Goal: Answer question/provide support

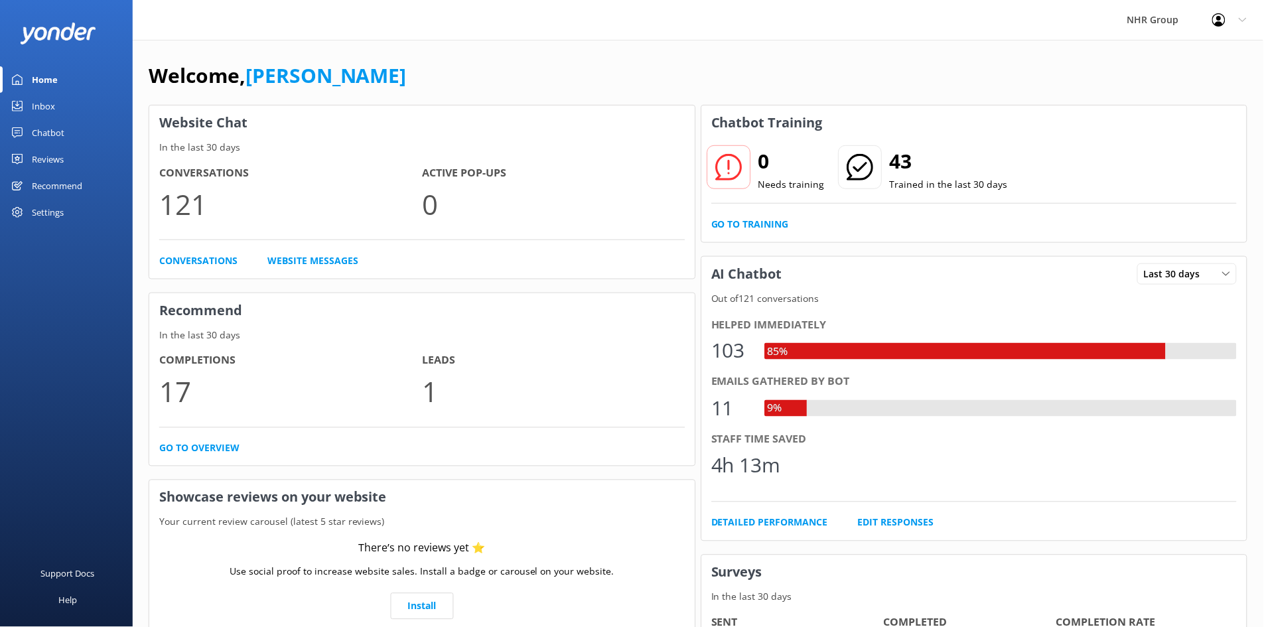
click at [50, 106] on div "Inbox" at bounding box center [43, 106] width 23 height 27
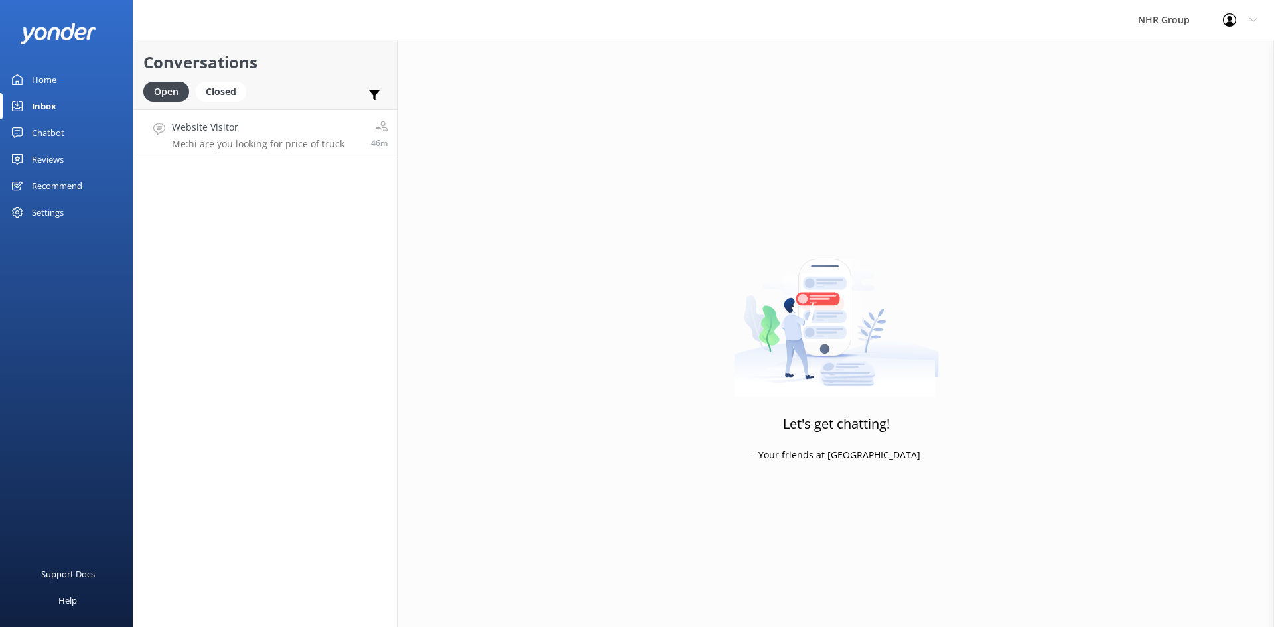
click at [269, 137] on div "Website Visitor Me: hi are you looking for price of truck" at bounding box center [258, 134] width 172 height 29
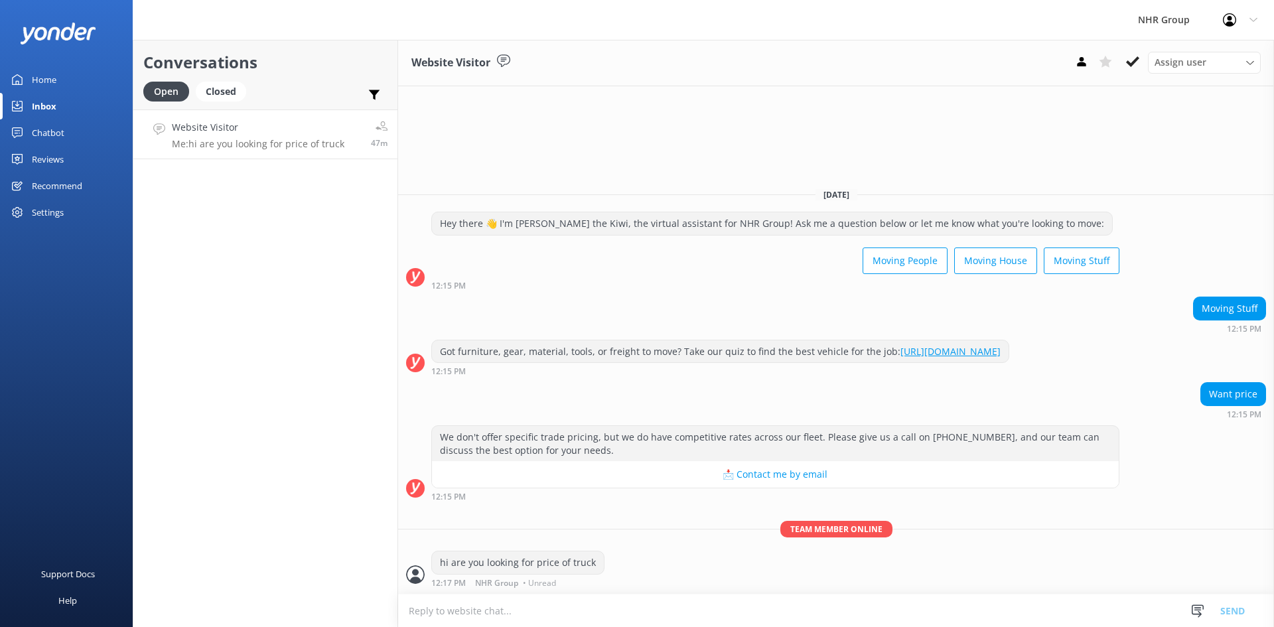
click at [52, 127] on div "Chatbot" at bounding box center [48, 132] width 33 height 27
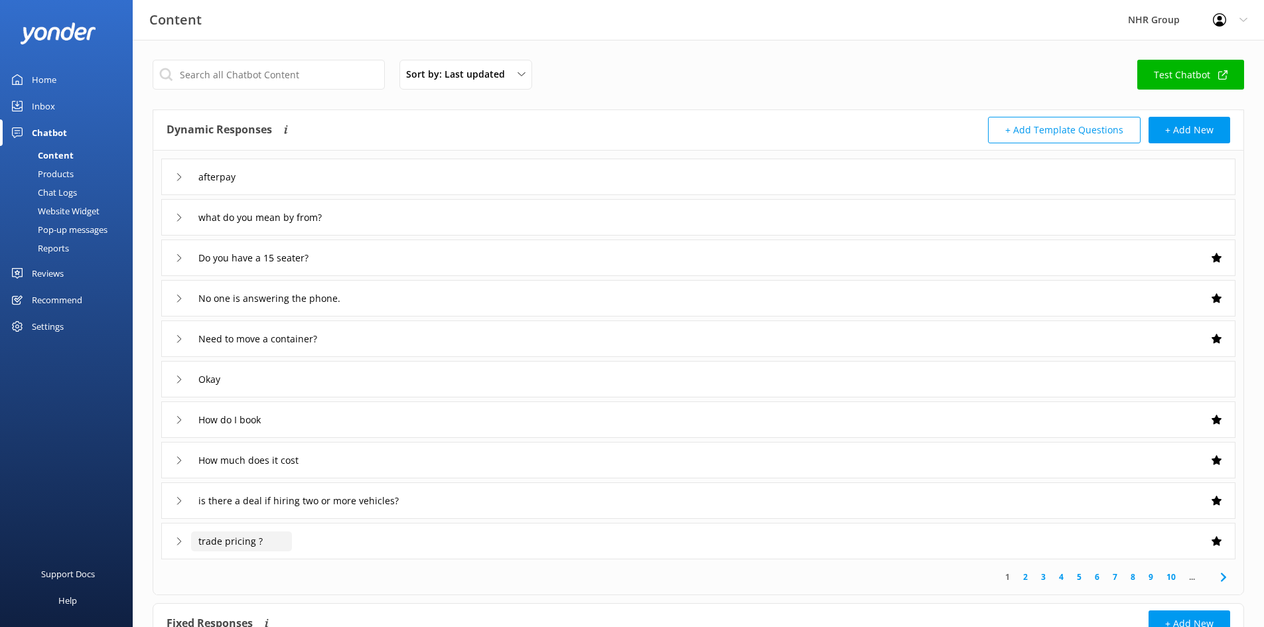
click at [260, 187] on input "trade pricing ?" at bounding box center [225, 177] width 69 height 20
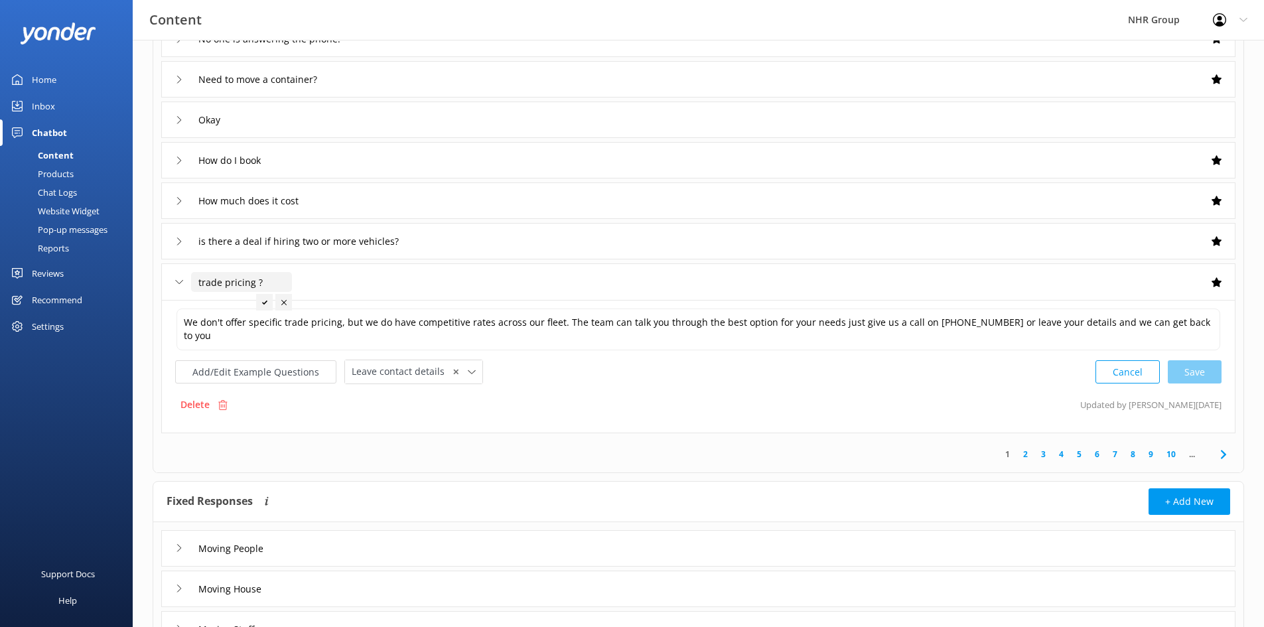
scroll to position [265, 0]
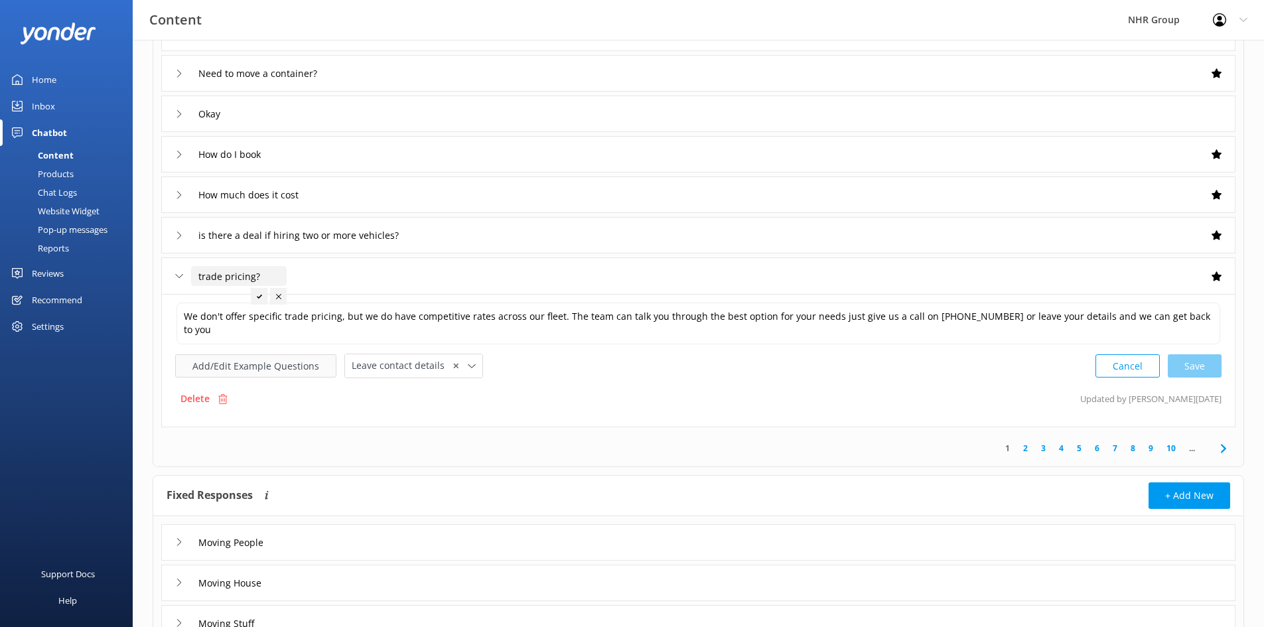
click at [283, 365] on button "Add/Edit Example Questions" at bounding box center [255, 365] width 161 height 23
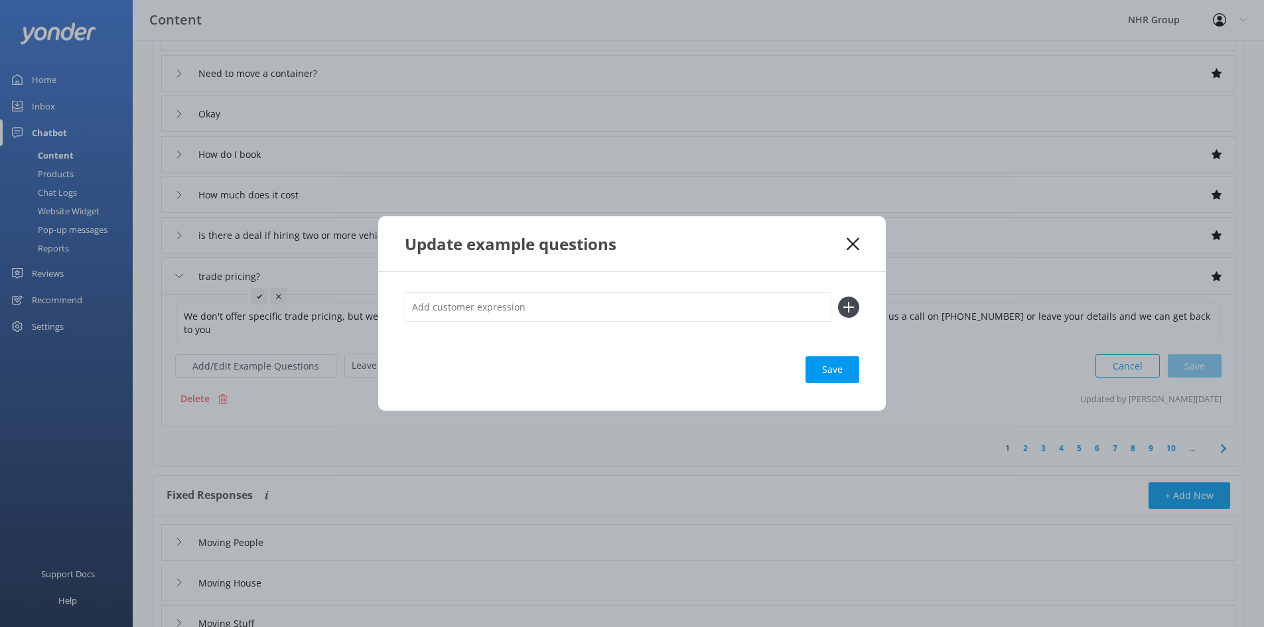
type input "trade pricing ?"
click at [847, 305] on icon at bounding box center [848, 307] width 21 height 21
click at [849, 305] on use at bounding box center [848, 306] width 11 height 11
click at [858, 241] on icon at bounding box center [853, 244] width 13 height 13
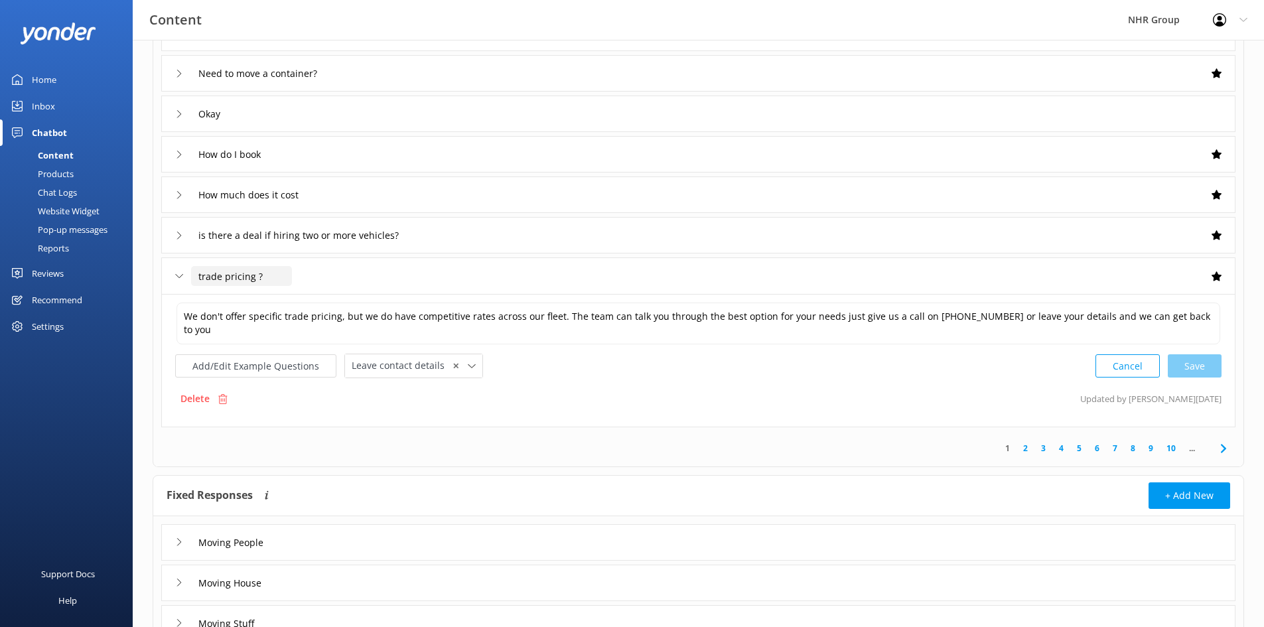
click at [226, 277] on input "trade pricing ?" at bounding box center [241, 276] width 101 height 20
click at [186, 275] on div "trade pricing ?" at bounding box center [225, 276] width 101 height 22
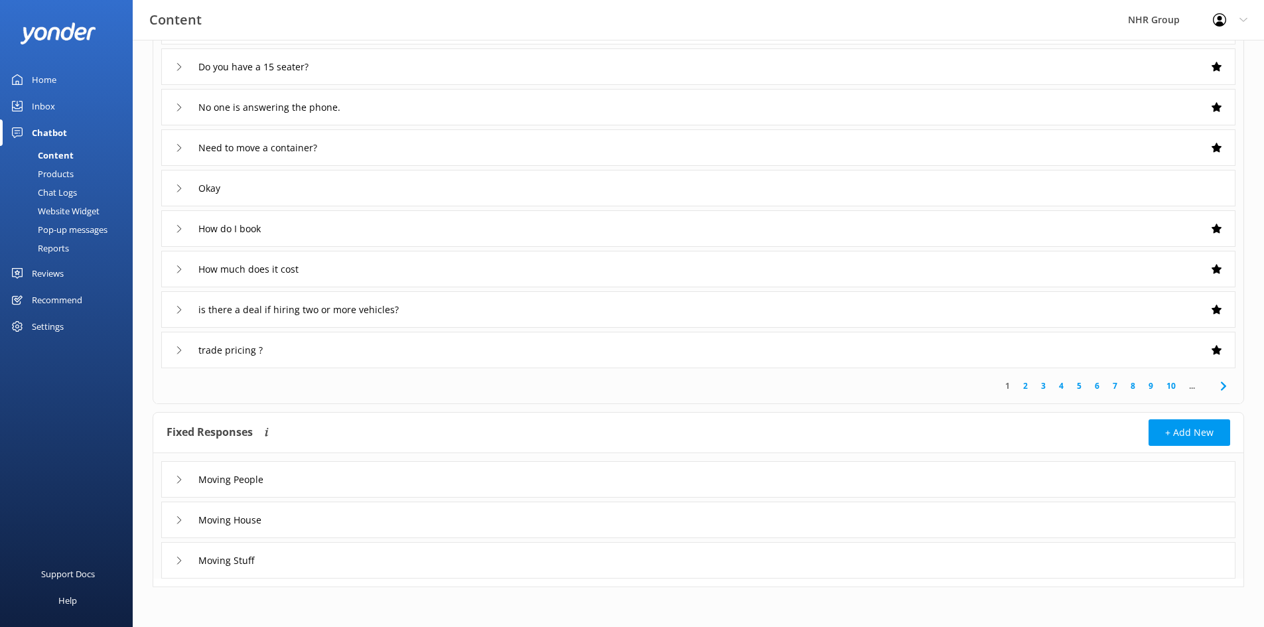
scroll to position [191, 0]
click at [49, 102] on div "Inbox" at bounding box center [43, 106] width 23 height 27
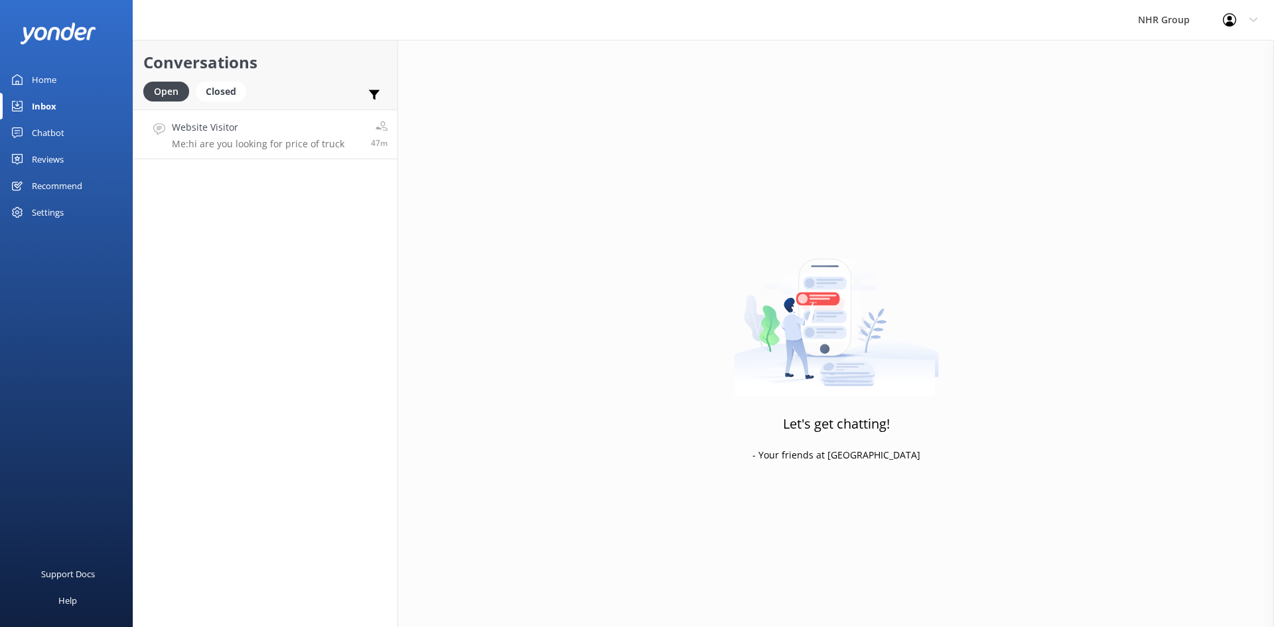
click at [208, 138] on div "Website Visitor Me: hi are you looking for price of truck" at bounding box center [258, 134] width 172 height 29
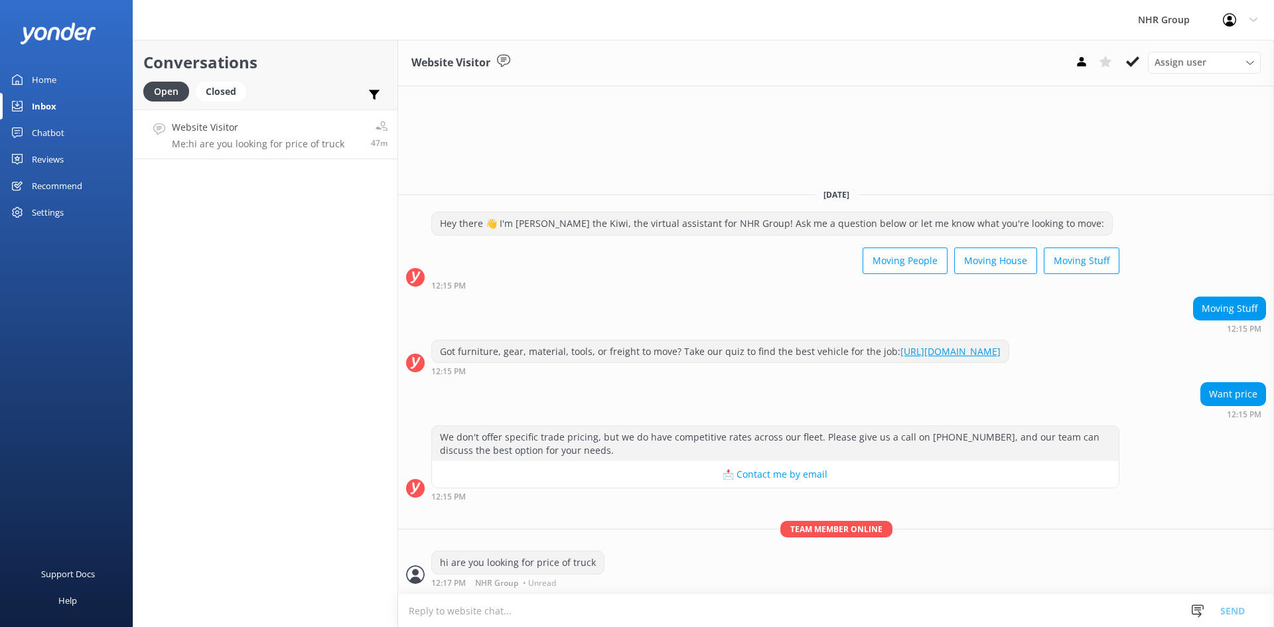
click at [36, 127] on div "Chatbot" at bounding box center [48, 132] width 33 height 27
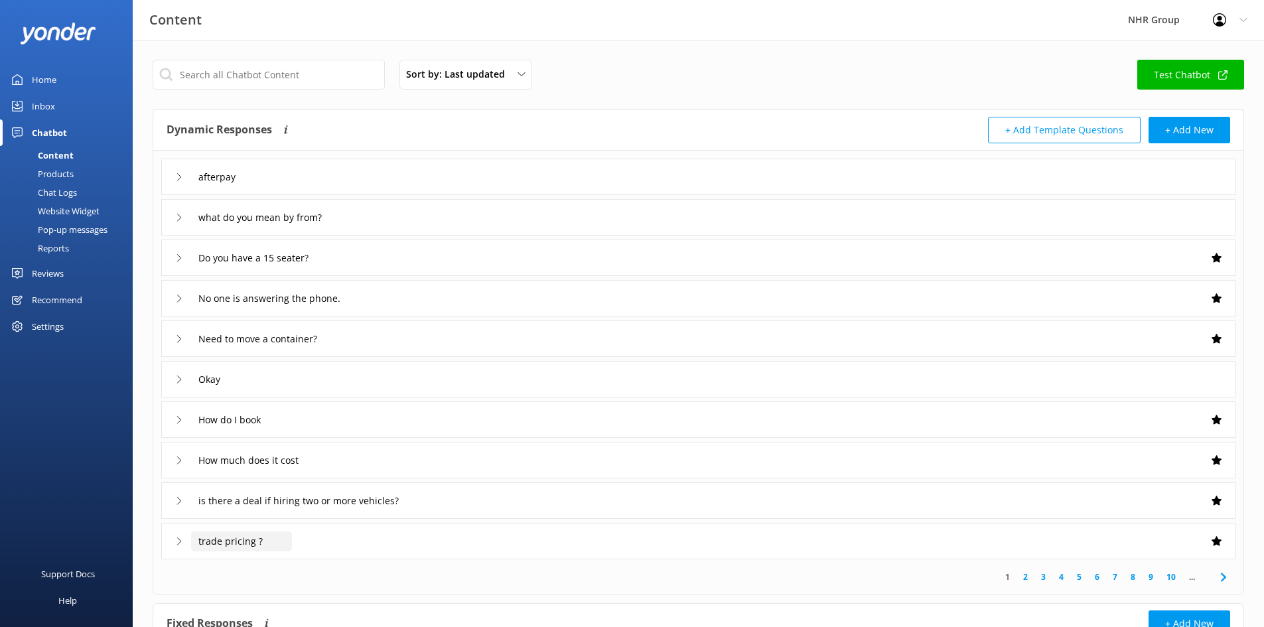
click at [260, 187] on input "trade pricing ?" at bounding box center [225, 177] width 69 height 20
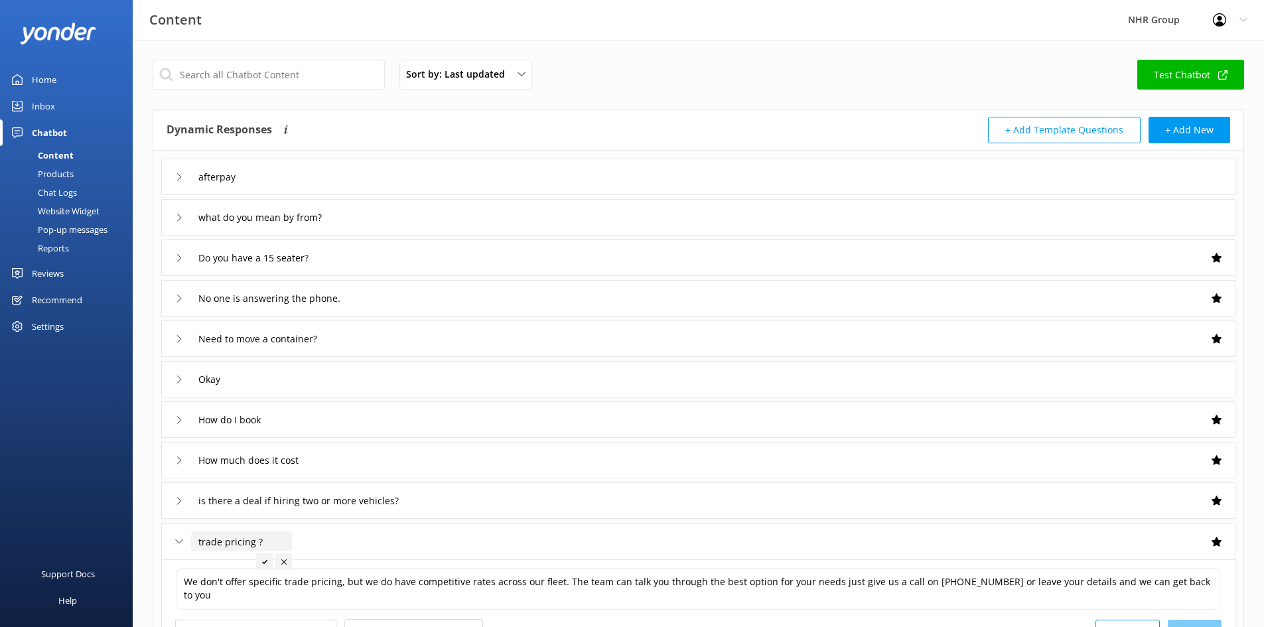
click at [255, 543] on input "trade pricing ?" at bounding box center [241, 541] width 101 height 20
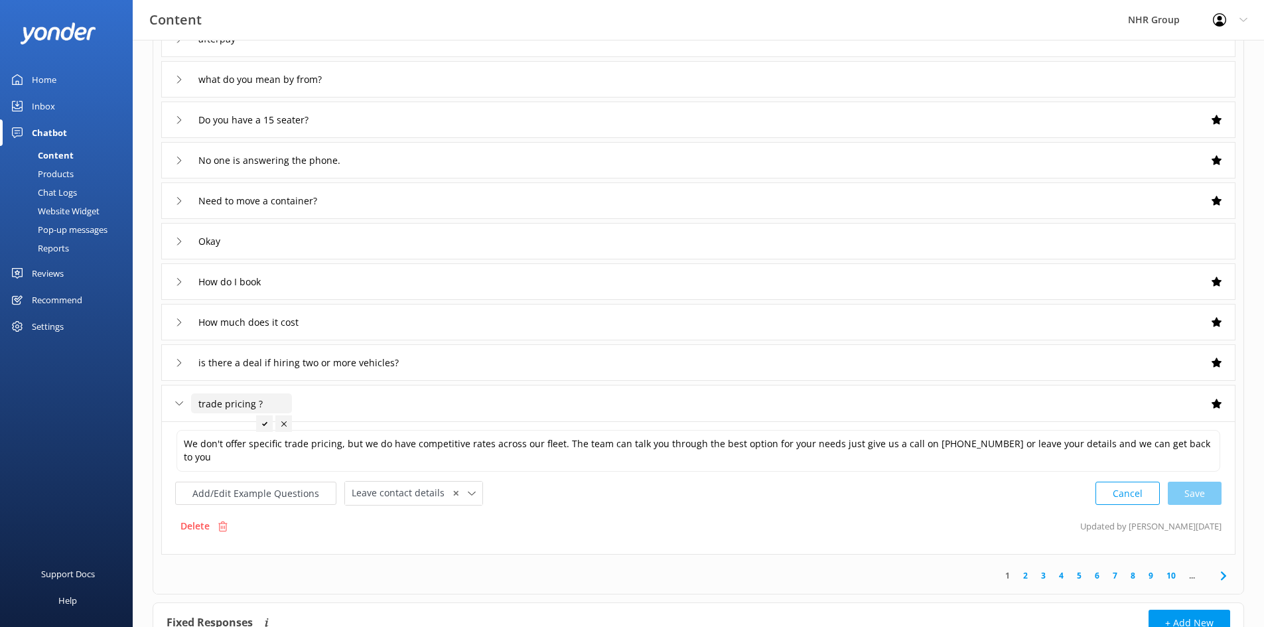
scroll to position [199, 0]
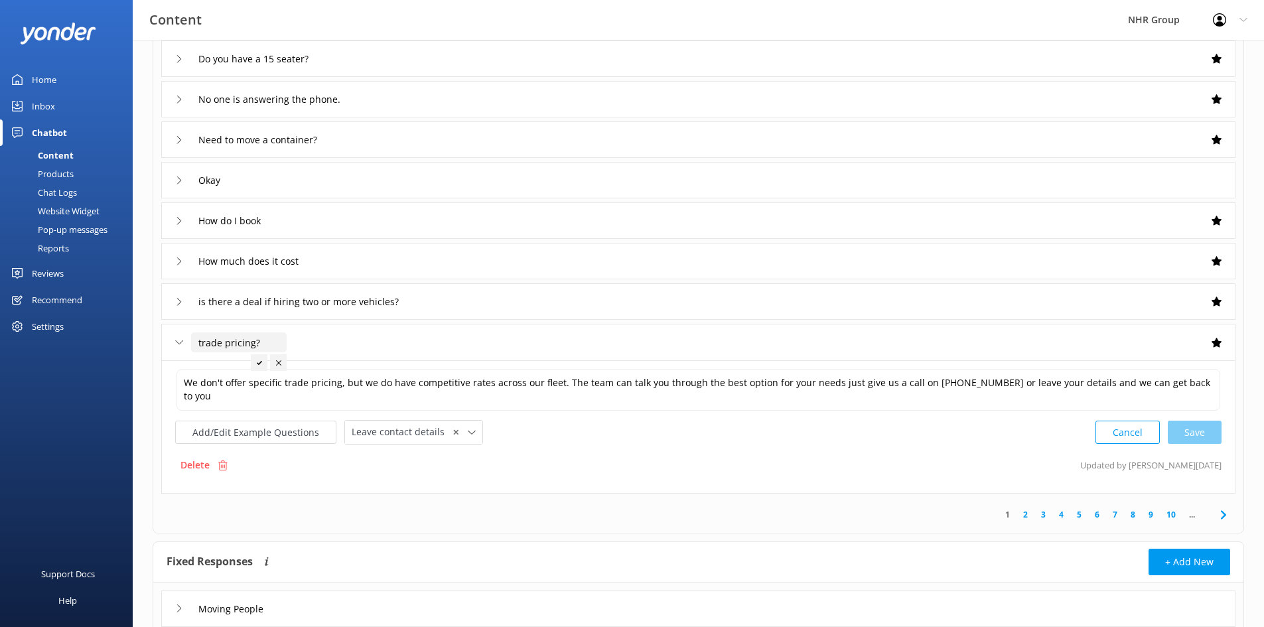
type input "trade pricing?"
click at [257, 363] on icon at bounding box center [259, 362] width 5 height 5
click at [46, 109] on div "Inbox" at bounding box center [43, 106] width 23 height 27
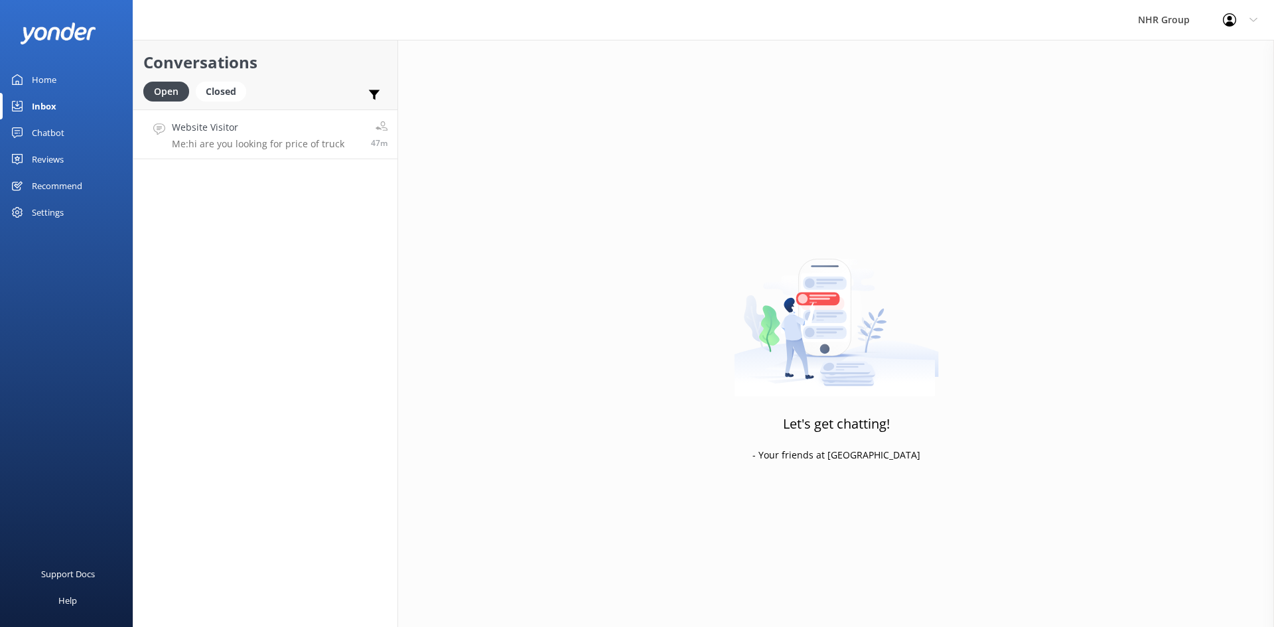
click at [210, 128] on h4 "Website Visitor" at bounding box center [258, 127] width 172 height 15
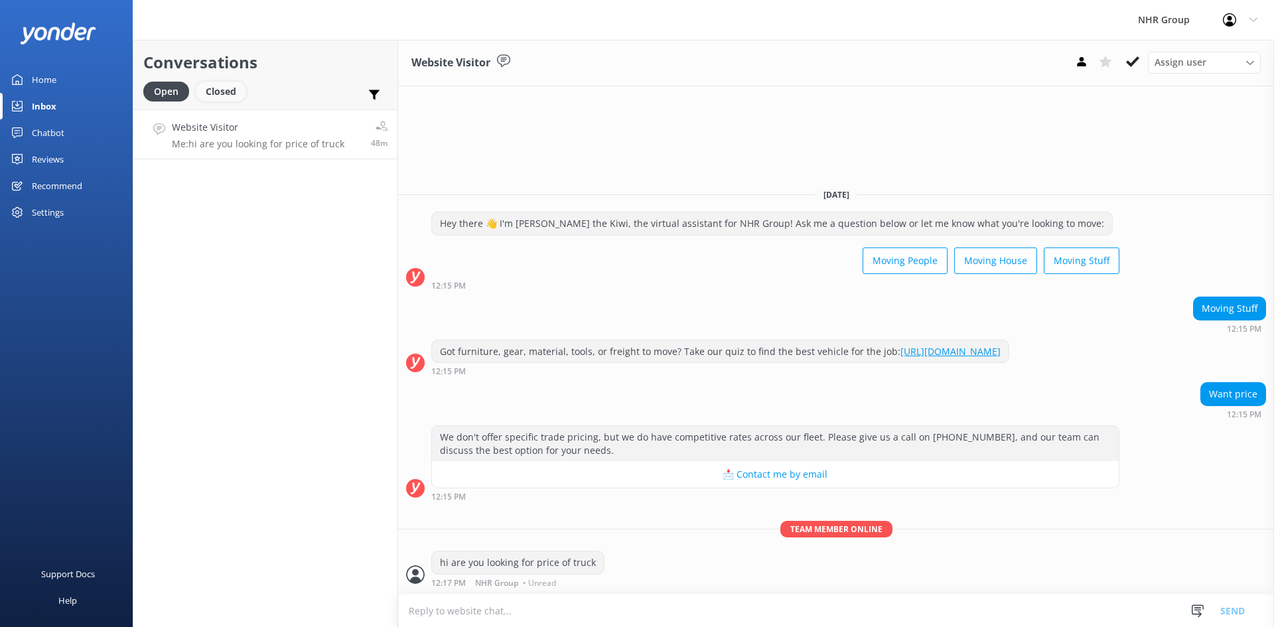
click at [215, 91] on div "Closed" at bounding box center [221, 92] width 50 height 20
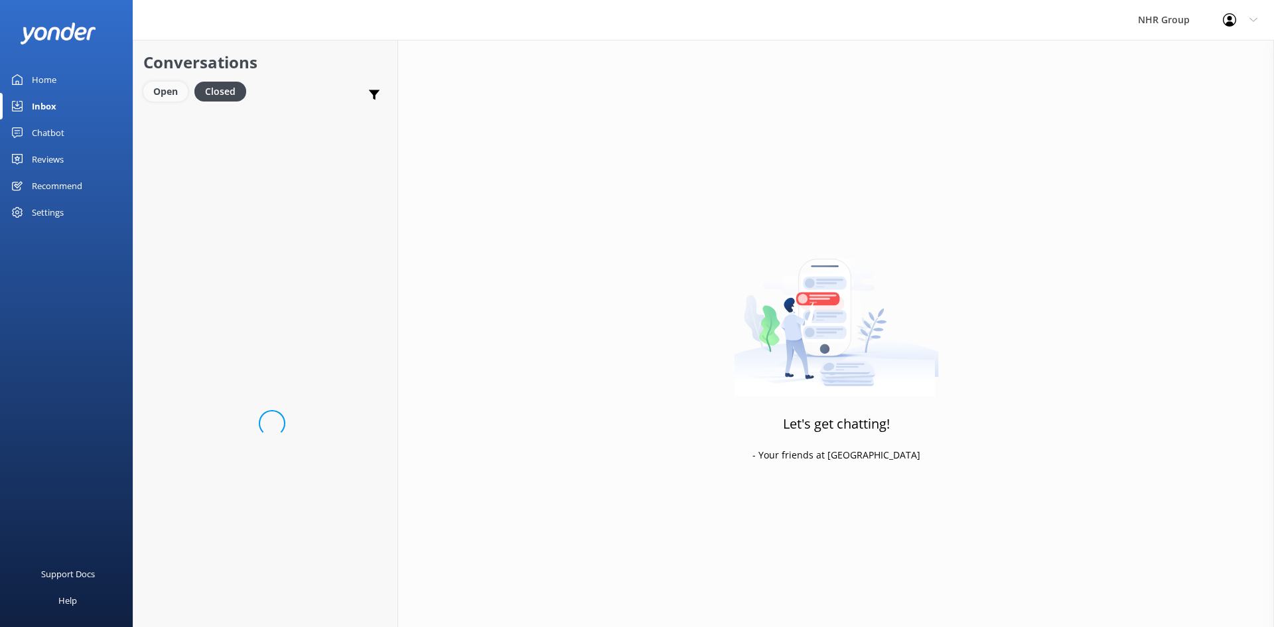
click at [171, 88] on div "Open" at bounding box center [165, 92] width 44 height 20
click at [47, 75] on div "Home" at bounding box center [44, 79] width 25 height 27
